Goal: Task Accomplishment & Management: Use online tool/utility

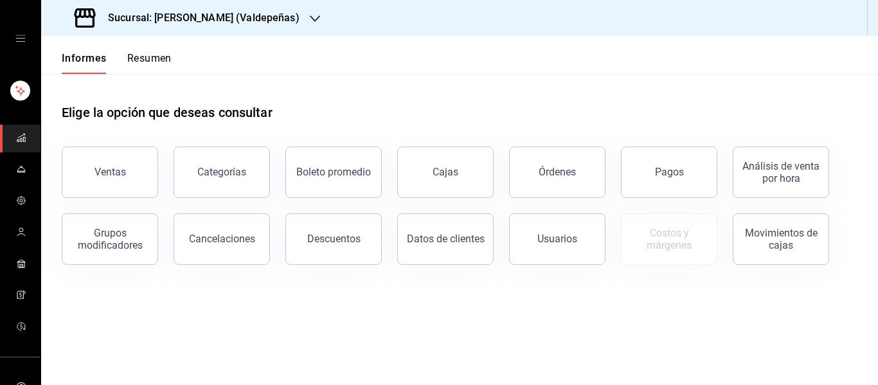
click at [202, 21] on font "Sucursal: [PERSON_NAME] (Valdepeñas)" at bounding box center [204, 18] width 192 height 12
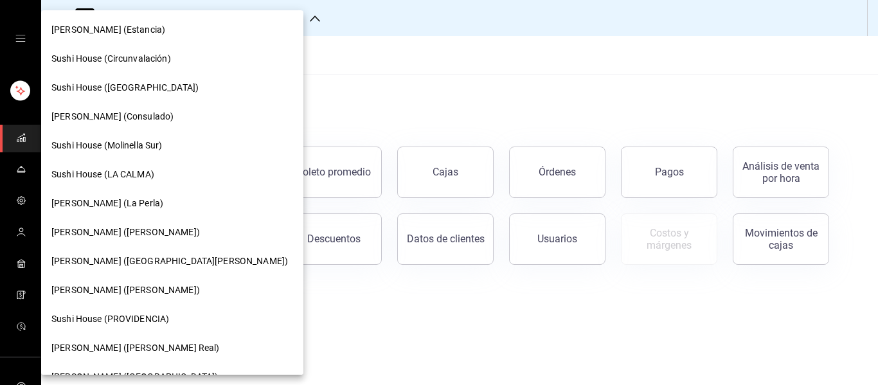
click at [365, 91] on div at bounding box center [439, 192] width 878 height 385
click at [324, 49] on div at bounding box center [439, 192] width 878 height 385
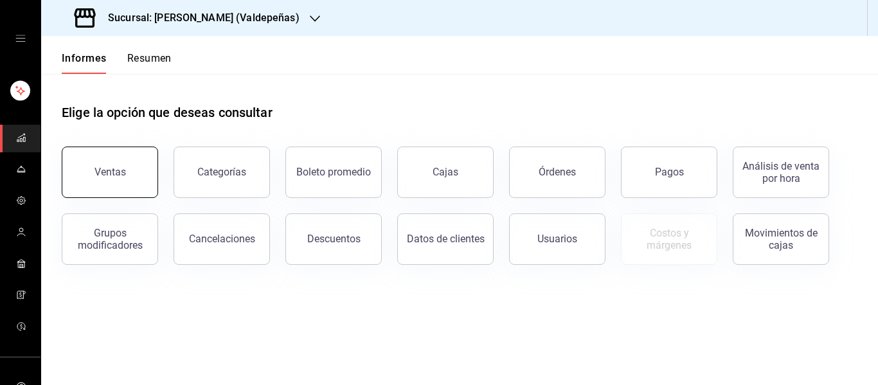
click at [123, 165] on button "Ventas" at bounding box center [110, 172] width 96 height 51
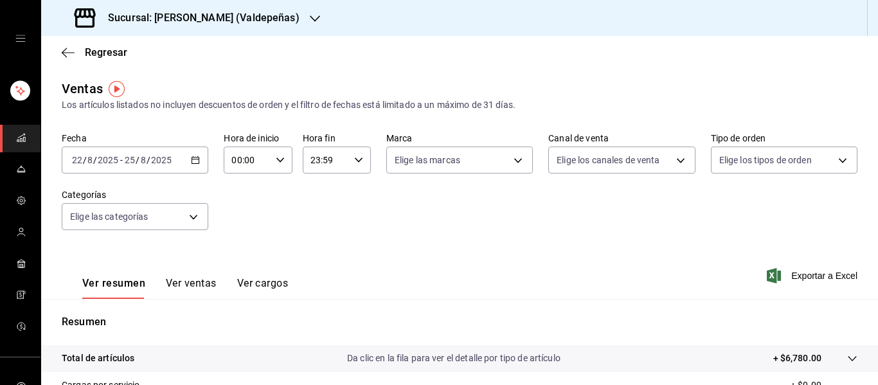
click at [191, 155] on div "[DATE] [DATE] - [DATE] [DATE]" at bounding box center [135, 160] width 147 height 27
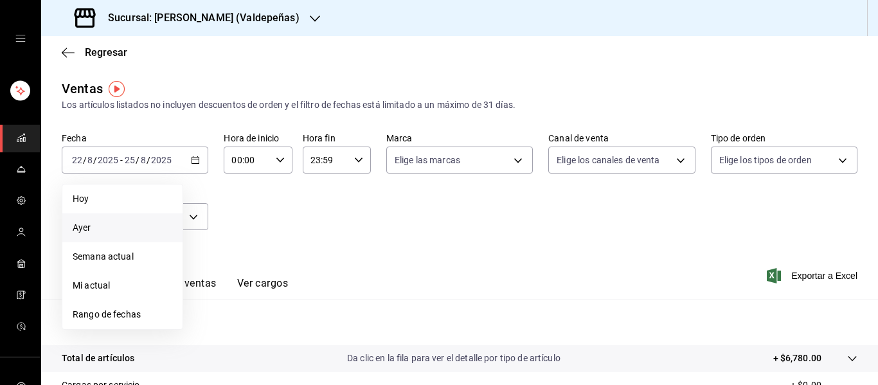
click at [137, 230] on span "Ayer" at bounding box center [123, 227] width 100 height 13
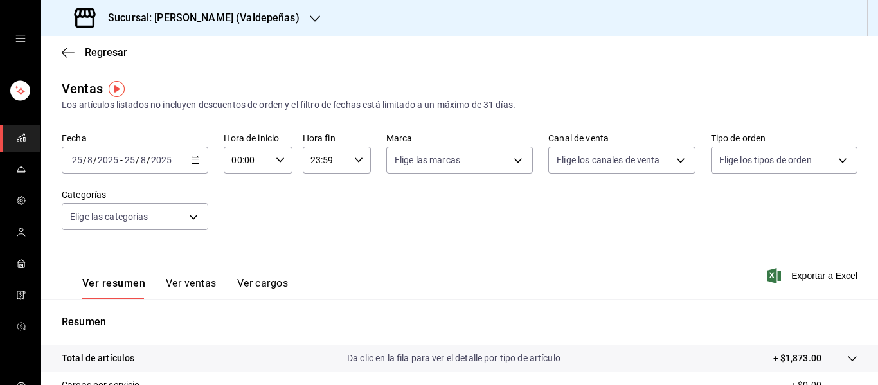
click at [185, 164] on div "[DATE] [DATE] - [DATE] [DATE]" at bounding box center [135, 160] width 147 height 27
click at [192, 162] on \(Stroke\) "button" at bounding box center [196, 160] width 8 height 7
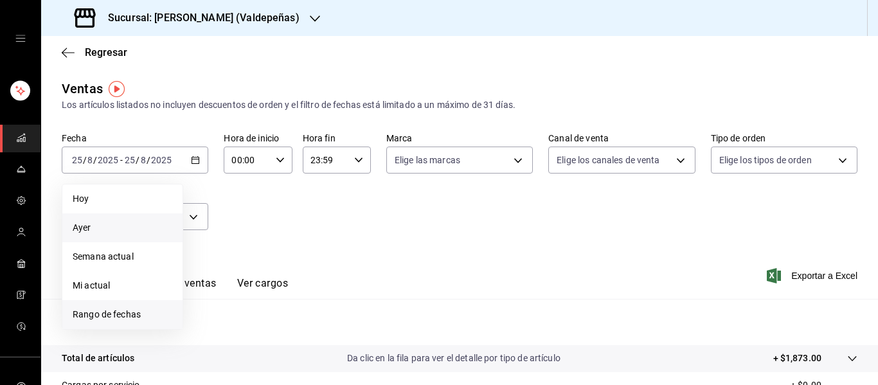
click at [129, 310] on font "Rango de fechas" at bounding box center [107, 314] width 68 height 10
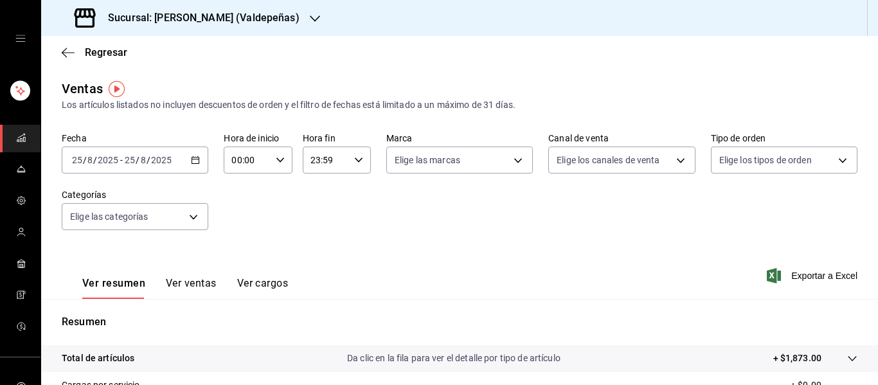
click at [247, 24] on h3 "Sucursal: [PERSON_NAME] (Valdepeñas)" at bounding box center [199, 17] width 202 height 15
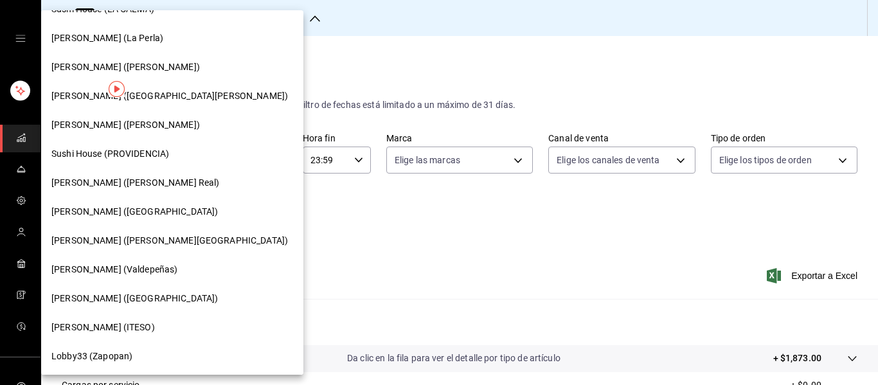
scroll to position [166, 0]
click at [113, 327] on font "[PERSON_NAME] (ITESO)" at bounding box center [102, 326] width 103 height 10
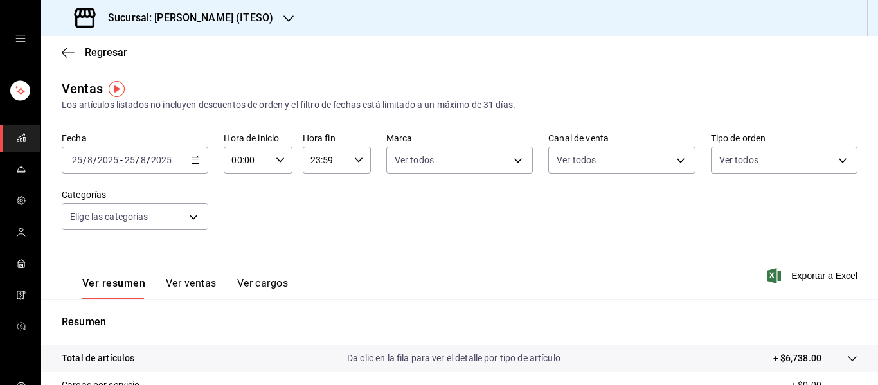
click at [195, 157] on icon "button" at bounding box center [195, 160] width 9 height 9
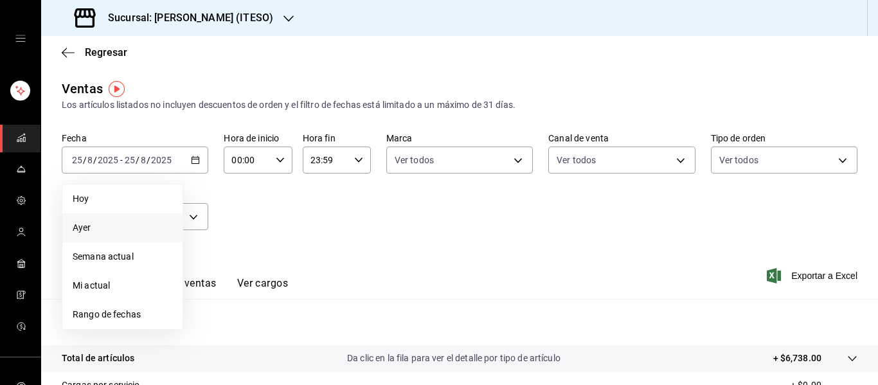
click at [148, 230] on span "Ayer" at bounding box center [123, 227] width 100 height 13
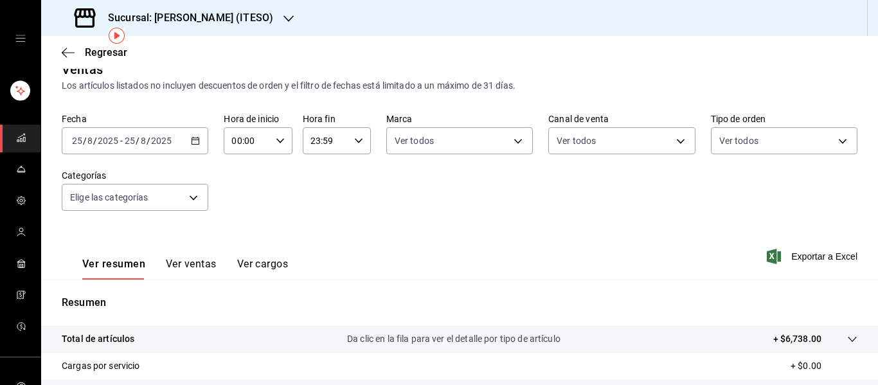
scroll to position [231, 0]
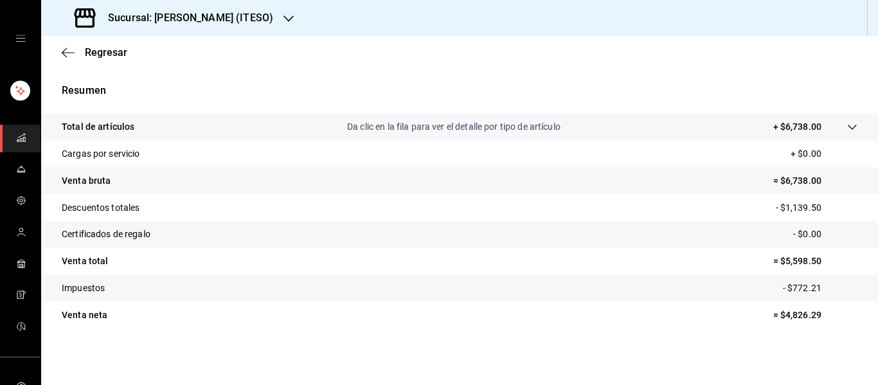
drag, startPoint x: 584, startPoint y: 244, endPoint x: 521, endPoint y: 289, distance: 77.4
click at [521, 289] on tr "Impuestos - $772.21" at bounding box center [459, 287] width 837 height 27
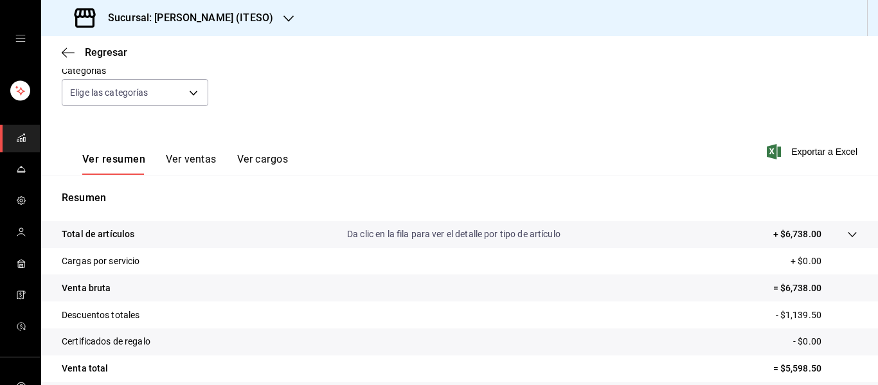
scroll to position [0, 0]
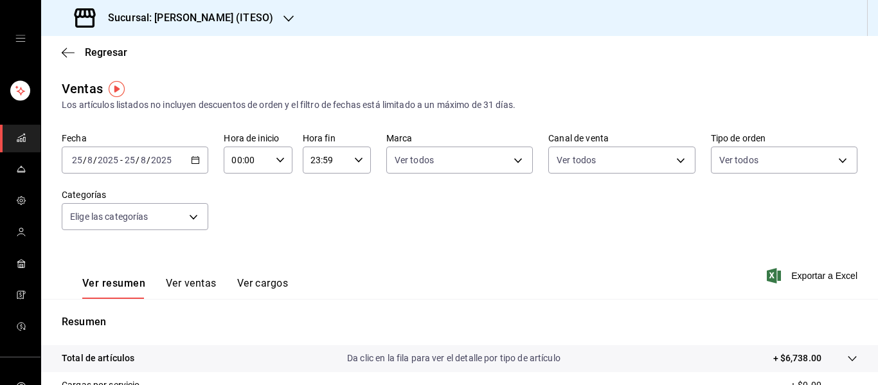
click at [195, 159] on \(Stroke\) "button" at bounding box center [195, 159] width 7 height 1
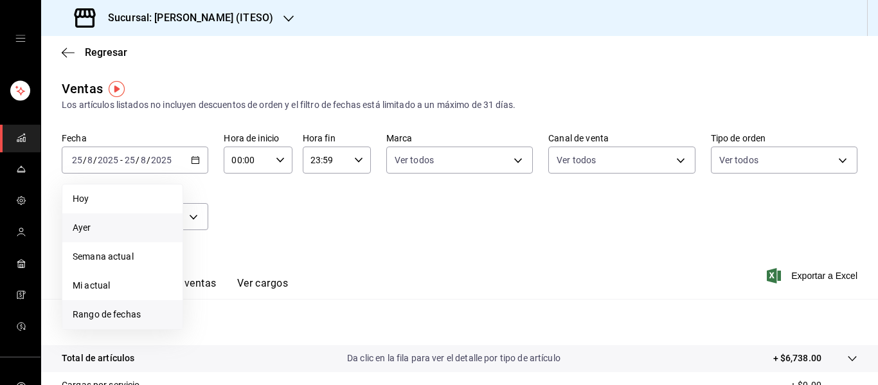
click at [106, 309] on font "Rango de fechas" at bounding box center [107, 314] width 68 height 10
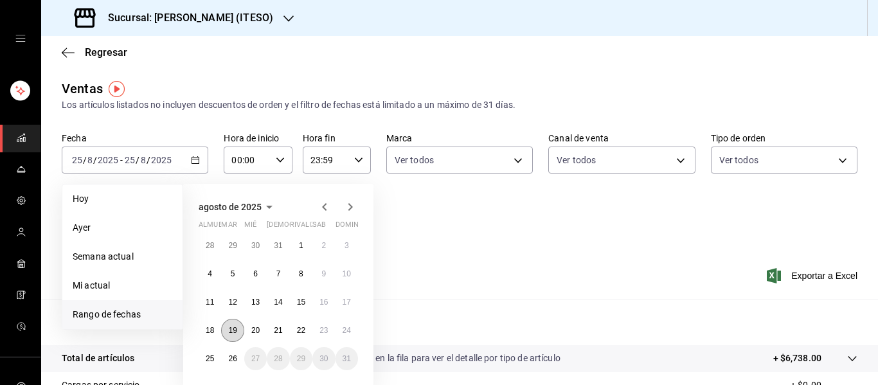
click at [235, 327] on font "19" at bounding box center [232, 330] width 8 height 9
click at [233, 355] on font "26" at bounding box center [232, 358] width 8 height 9
